Goal: Transaction & Acquisition: Purchase product/service

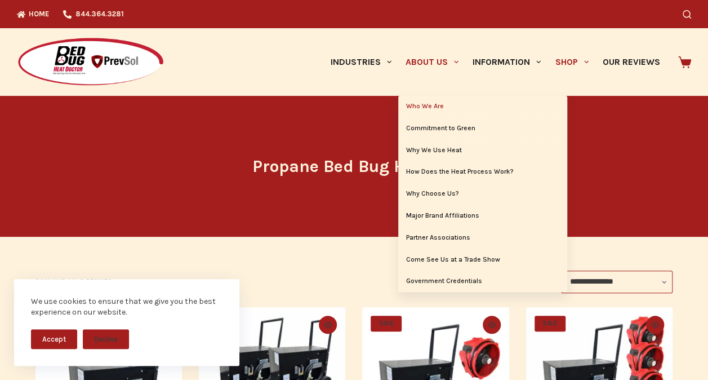
click at [429, 106] on link "Who We Are" at bounding box center [482, 106] width 169 height 21
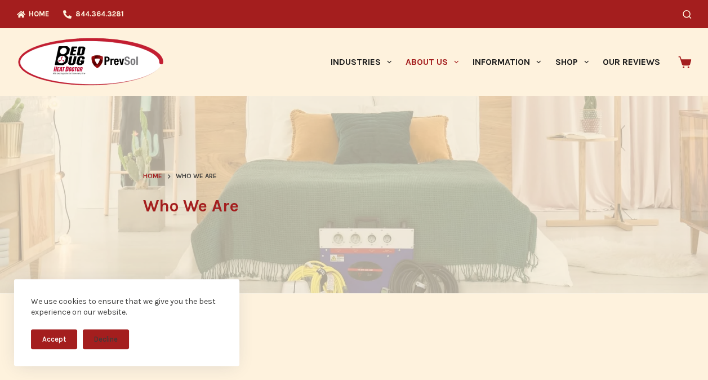
click at [63, 342] on button "Accept" at bounding box center [54, 339] width 46 height 20
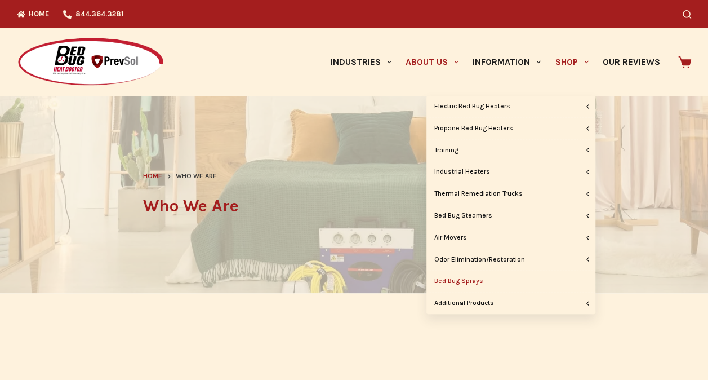
click at [455, 281] on link "Bed Bug Sprays" at bounding box center [510, 280] width 169 height 21
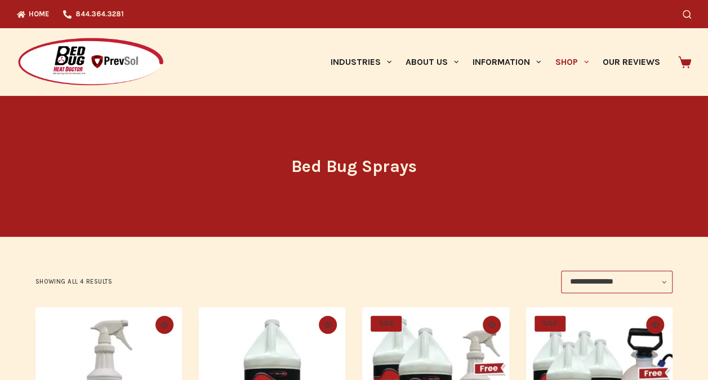
click at [455, 281] on div "**********" at bounding box center [353, 281] width 637 height 23
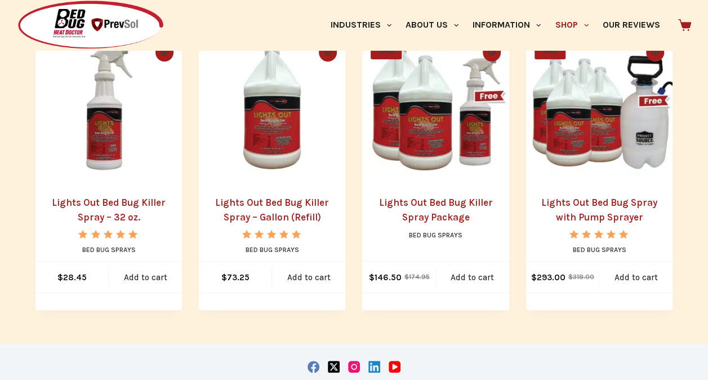
scroll to position [263, 0]
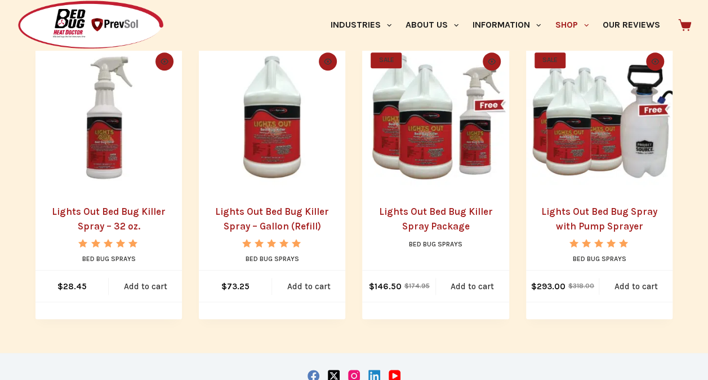
click at [425, 143] on img "Lights Out Bed Bug Killer Spray Package" at bounding box center [435, 117] width 146 height 146
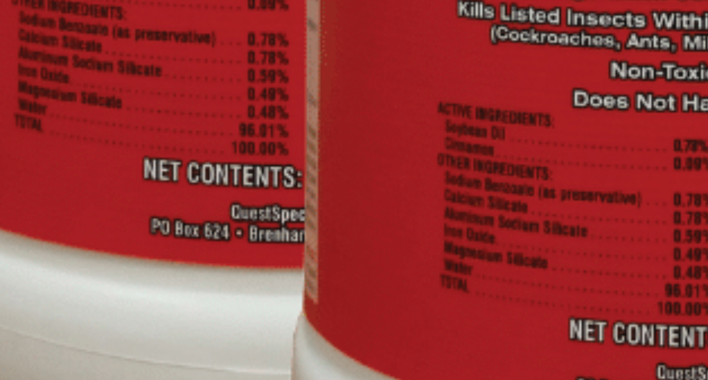
scroll to position [54, 0]
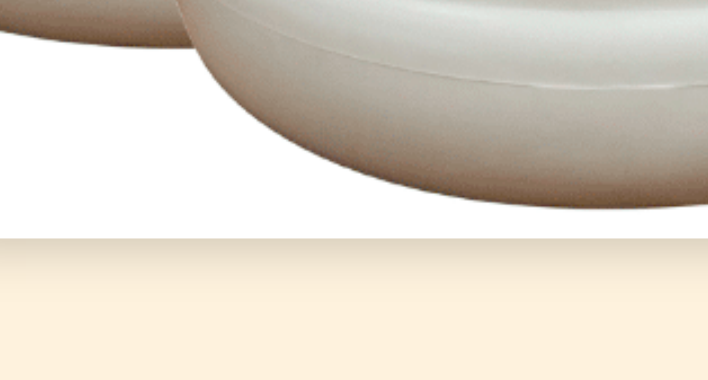
click at [130, 314] on img at bounding box center [265, 80] width 608 height 608
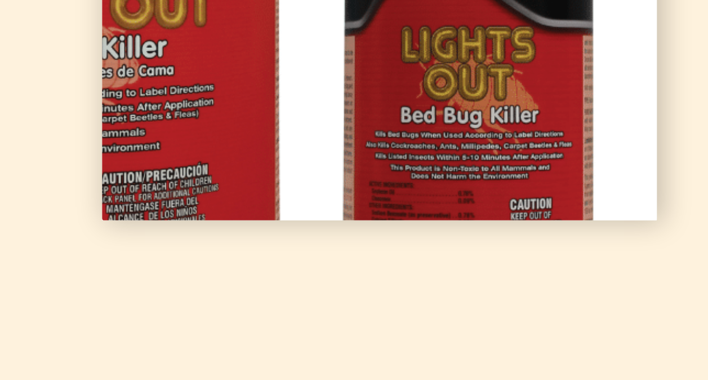
scroll to position [129, 0]
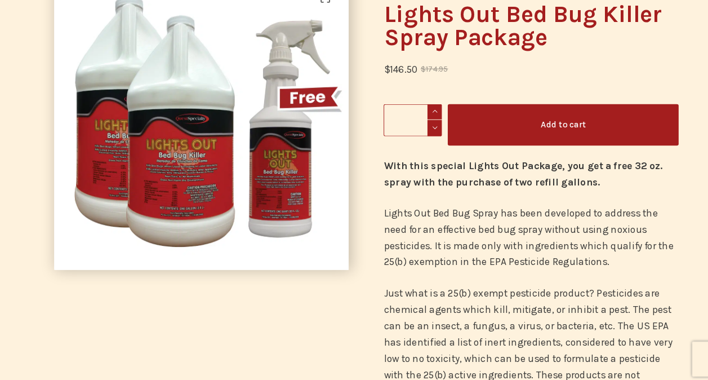
click at [501, 128] on button "Add to cart" at bounding box center [544, 129] width 223 height 40
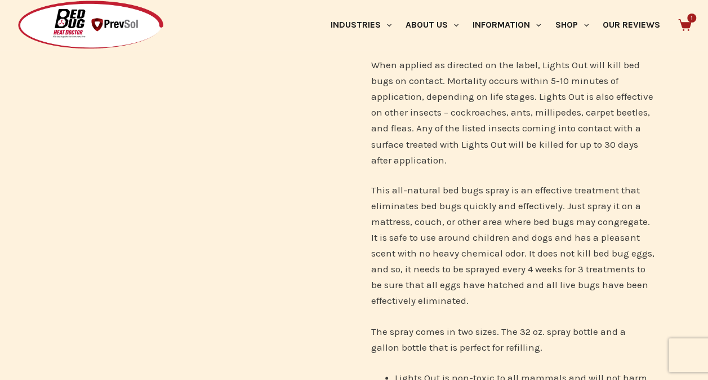
scroll to position [754, 0]
